Goal: Task Accomplishment & Management: Use online tool/utility

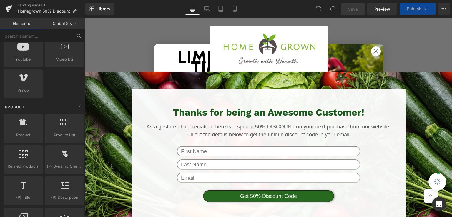
scroll to position [265, 0]
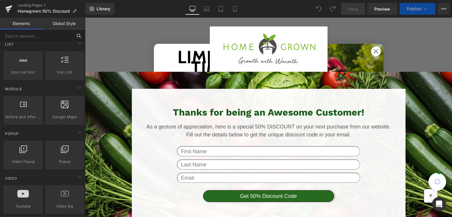
click at [31, 34] on input "text" at bounding box center [36, 35] width 72 height 13
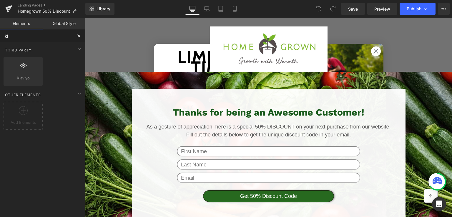
type input "kla"
click at [21, 74] on div at bounding box center [23, 68] width 36 height 13
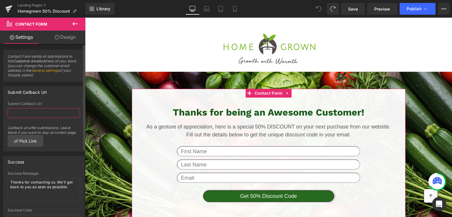
click at [47, 112] on input "text" at bounding box center [44, 113] width 72 height 10
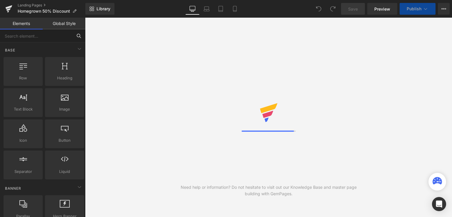
click at [44, 36] on input "text" at bounding box center [36, 35] width 72 height 13
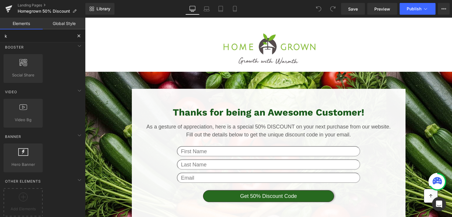
scroll to position [178, 0]
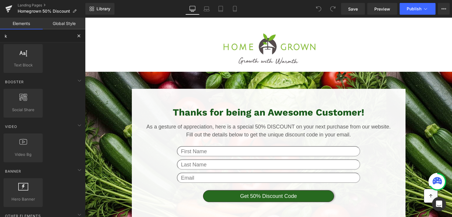
type input "kl"
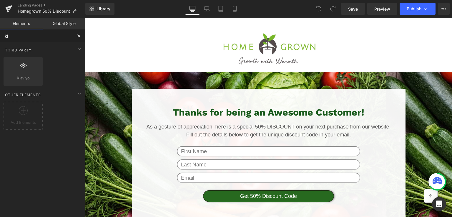
scroll to position [0, 0]
click at [31, 78] on span "Klaviyo" at bounding box center [23, 78] width 36 height 6
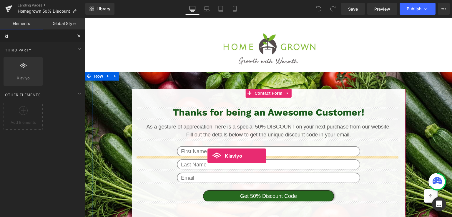
drag, startPoint x: 115, startPoint y: 96, endPoint x: 207, endPoint y: 156, distance: 110.1
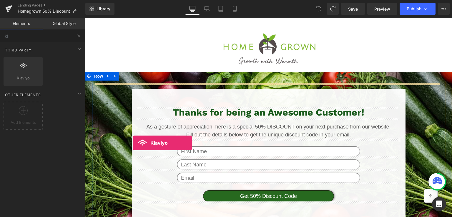
drag, startPoint x: 126, startPoint y: 108, endPoint x: 133, endPoint y: 143, distance: 35.5
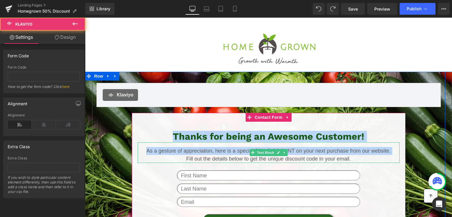
drag, startPoint x: 151, startPoint y: 98, endPoint x: 159, endPoint y: 160, distance: 62.6
click at [159, 160] on div "Klaviyo Klaviyo Thanks for being an Awesome Customer! Heading As a gesture of a…" at bounding box center [268, 164] width 353 height 163
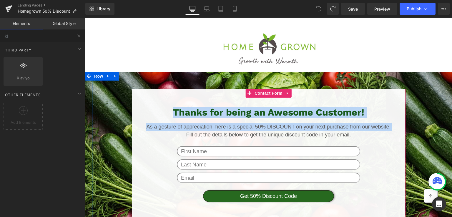
click at [150, 142] on div "Thanks for being an Awesome Customer! Heading As a gesture of appreciation, her…" at bounding box center [269, 154] width 262 height 95
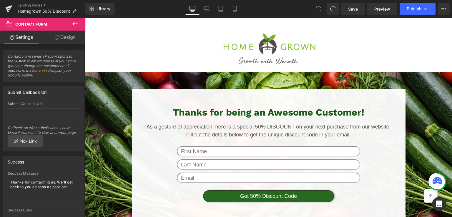
drag, startPoint x: 190, startPoint y: 166, endPoint x: 173, endPoint y: 172, distance: 17.7
click at [189, 167] on div "Text Field" at bounding box center [269, 164] width 262 height 10
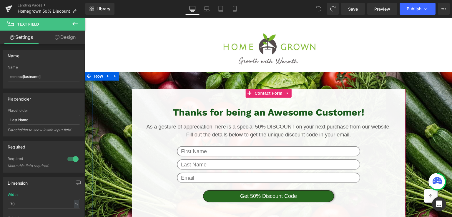
click at [166, 142] on div "Thanks for being an Awesome Customer! Heading As a gesture of appreciation, her…" at bounding box center [269, 154] width 262 height 95
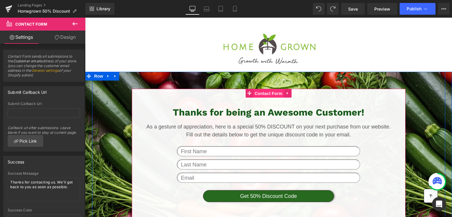
click at [276, 92] on span "Contact Form" at bounding box center [268, 93] width 31 height 9
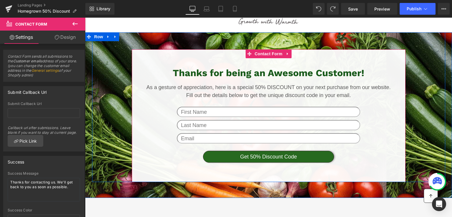
scroll to position [88, 0]
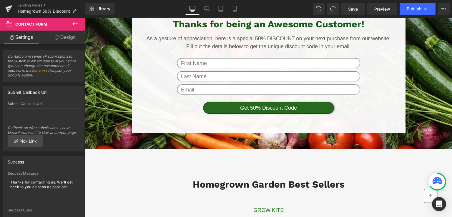
click at [73, 24] on icon at bounding box center [74, 24] width 5 height 4
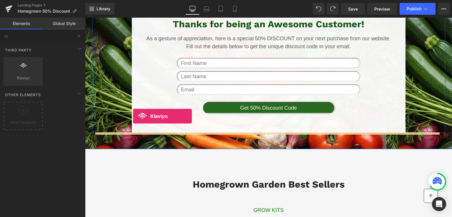
drag, startPoint x: 105, startPoint y: 95, endPoint x: 132, endPoint y: 116, distance: 34.4
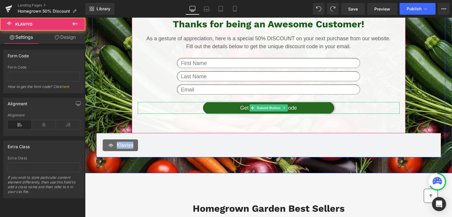
drag, startPoint x: 170, startPoint y: 145, endPoint x: 169, endPoint y: 114, distance: 30.9
click at [172, 105] on div "Thanks for being an Awesome Customer! Heading As a gesture of appreciation, her…" at bounding box center [268, 76] width 353 height 163
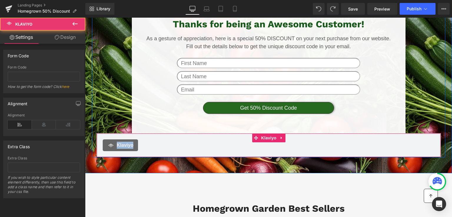
click at [113, 144] on div "Klaviyo" at bounding box center [121, 145] width 36 height 12
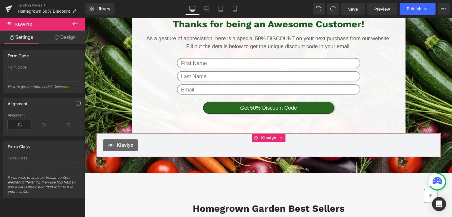
click at [66, 87] on link "here" at bounding box center [66, 86] width 8 height 4
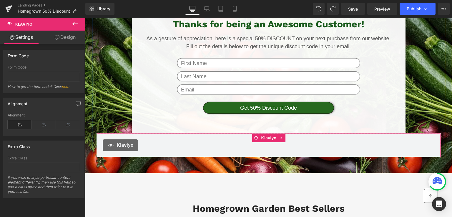
click at [119, 145] on span "Klaviyo" at bounding box center [125, 145] width 17 height 7
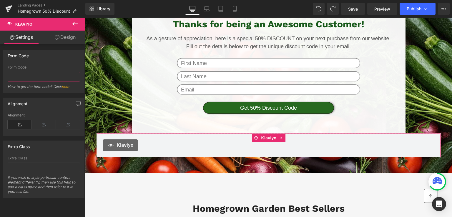
click at [27, 76] on input "text" at bounding box center [44, 77] width 72 height 10
paste input "UG3VS3"
type input "UG3VS3"
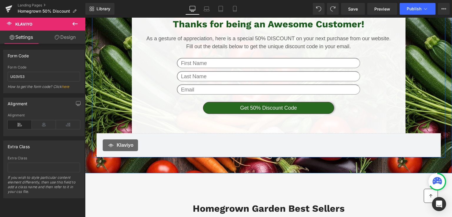
click at [99, 85] on div "Thanks for being an Awesome Customer! Heading As a gesture of appreciation, her…" at bounding box center [268, 76] width 353 height 163
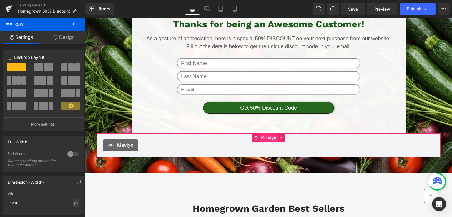
click at [267, 138] on span "Klaviyo" at bounding box center [269, 138] width 18 height 9
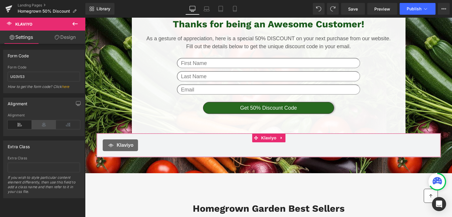
click at [45, 122] on icon at bounding box center [44, 124] width 24 height 9
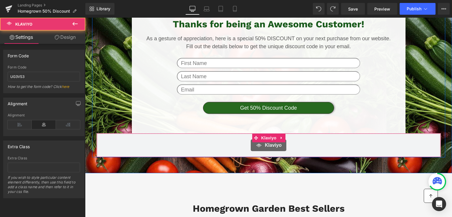
drag, startPoint x: 233, startPoint y: 145, endPoint x: 232, endPoint y: 152, distance: 6.5
click at [232, 152] on div "Klaviyo Klaviyo" at bounding box center [269, 145] width 344 height 24
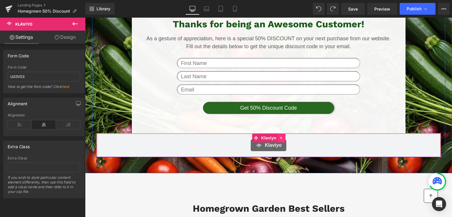
click at [280, 136] on icon at bounding box center [282, 138] width 4 height 4
click at [282, 138] on icon at bounding box center [285, 138] width 6 height 6
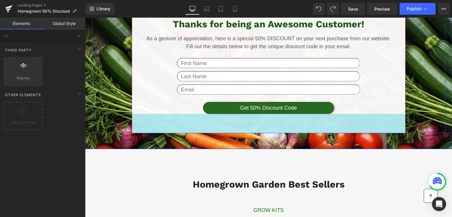
scroll to position [0, 0]
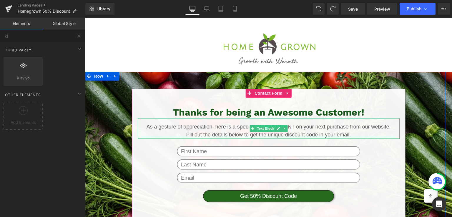
click at [307, 132] on p "Fill out the details below to get the unique discount code in your email." at bounding box center [269, 135] width 262 height 8
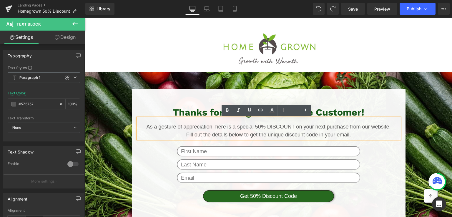
click at [370, 160] on div "Text Field" at bounding box center [269, 164] width 262 height 10
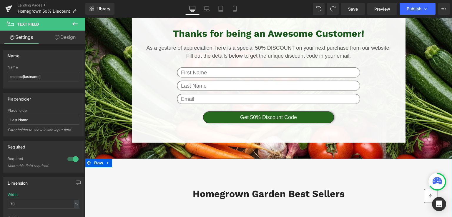
scroll to position [29, 0]
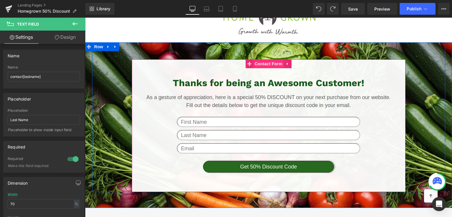
click at [272, 66] on span "Contact Form" at bounding box center [268, 63] width 31 height 9
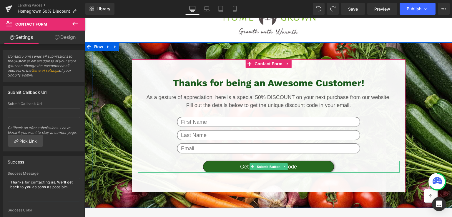
click at [360, 164] on div "Get 50% Discount Code" at bounding box center [269, 167] width 262 height 12
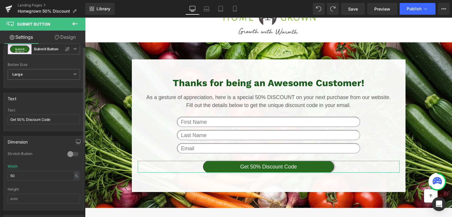
scroll to position [0, 0]
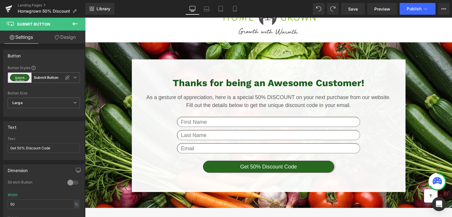
click at [75, 24] on icon at bounding box center [74, 24] width 5 height 4
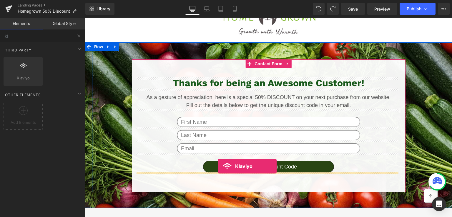
drag, startPoint x: 108, startPoint y: 89, endPoint x: 218, endPoint y: 166, distance: 134.7
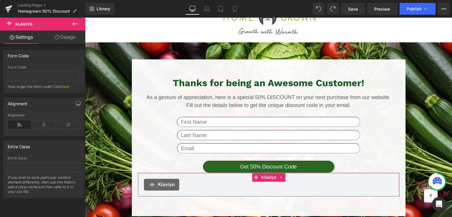
click at [13, 71] on div "Form Code How to get the form code? Click here" at bounding box center [44, 79] width 72 height 28
click at [12, 73] on input "text" at bounding box center [44, 77] width 72 height 10
paste input "UG3VS3"
type input "UG3VS3"
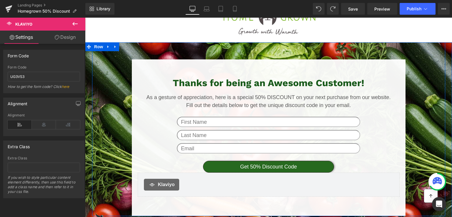
click at [112, 113] on div "Thanks for being an Awesome Customer! Heading As a gesture of appreciation, her…" at bounding box center [268, 135] width 353 height 163
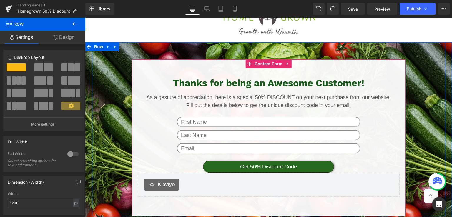
click at [365, 157] on div "Thanks for being an Awesome Customer! Heading As a gesture of appreciation, her…" at bounding box center [269, 136] width 262 height 119
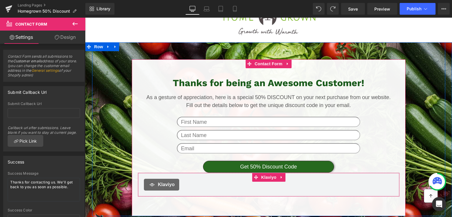
click at [168, 187] on span "Klaviyo" at bounding box center [166, 184] width 17 height 7
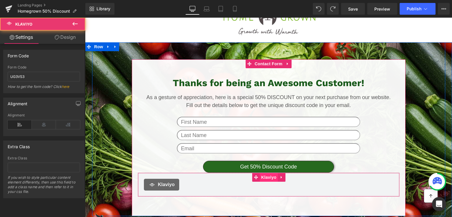
click at [260, 176] on span "Klaviyo" at bounding box center [269, 177] width 18 height 9
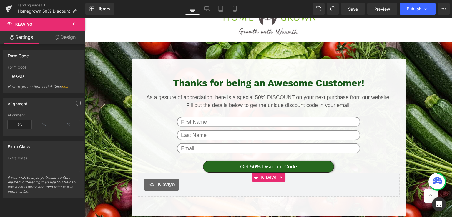
click at [67, 87] on link "here" at bounding box center [66, 86] width 8 height 4
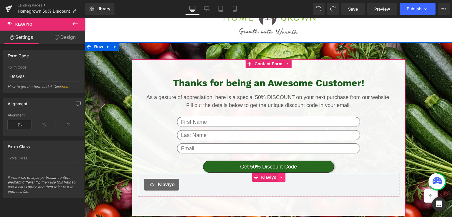
click at [281, 177] on icon at bounding box center [281, 177] width 1 height 3
click at [282, 177] on icon at bounding box center [285, 178] width 6 height 6
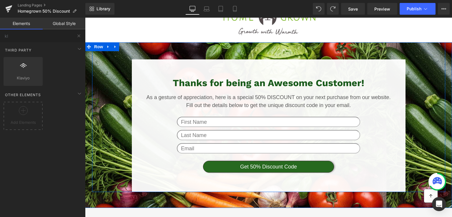
click at [427, 124] on div "Thanks for being an Awesome Customer! Heading As a gesture of appreciation, her…" at bounding box center [268, 123] width 353 height 139
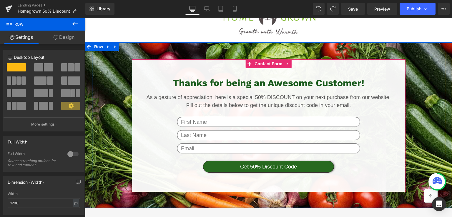
click at [228, 122] on input "text" at bounding box center [268, 122] width 183 height 10
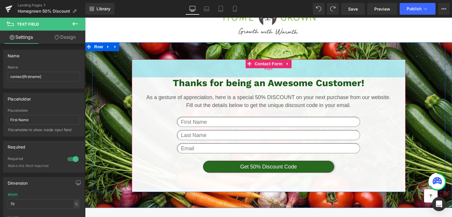
click at [148, 69] on div "61px" at bounding box center [269, 68] width 274 height 18
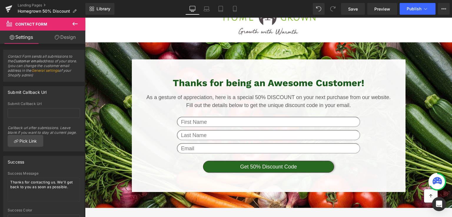
click at [73, 21] on icon at bounding box center [75, 23] width 7 height 7
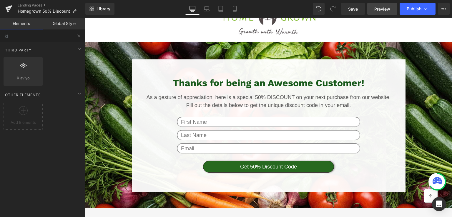
click at [384, 9] on span "Preview" at bounding box center [382, 9] width 16 height 6
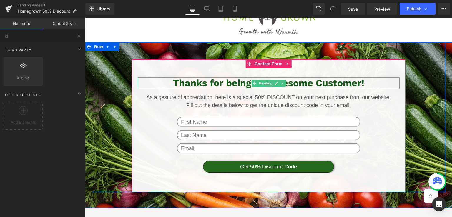
click at [284, 83] on h2 "Thanks for being an Awesome Customer!" at bounding box center [269, 82] width 262 height 11
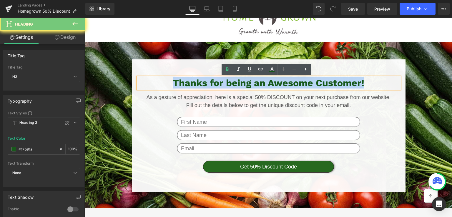
click at [284, 83] on h2 "Thanks for being an Awesome Customer!" at bounding box center [269, 82] width 262 height 11
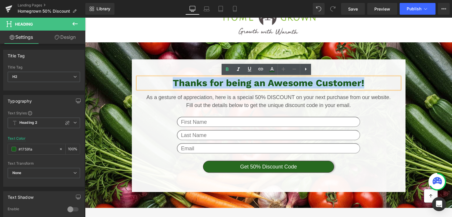
copy h2 "Thanks for being an Awesome Customer!"
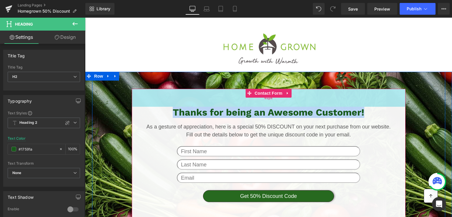
click at [381, 100] on div "61px" at bounding box center [269, 98] width 274 height 18
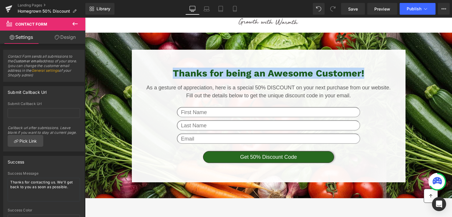
scroll to position [29, 0]
